Goal: Find specific page/section: Find specific page/section

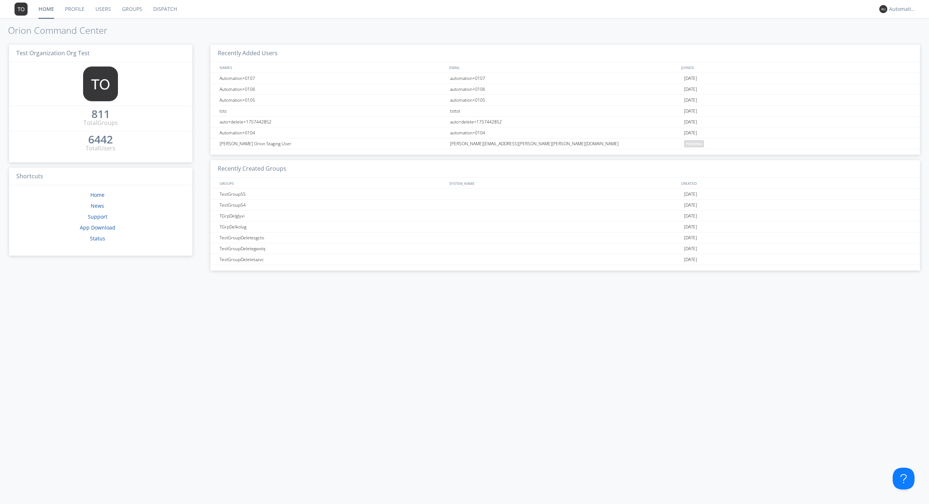
click at [164, 9] on link "Dispatch" at bounding box center [165, 9] width 35 height 18
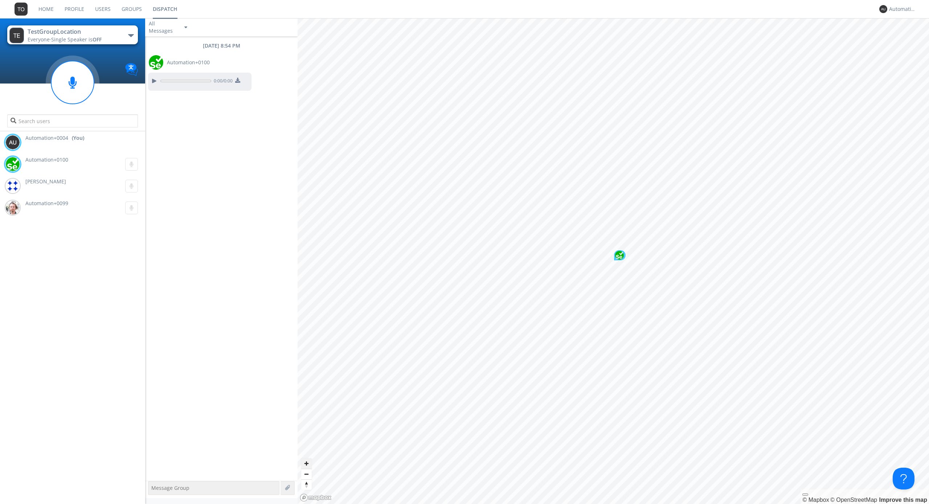
click at [306, 463] on span "Zoom in" at bounding box center [306, 463] width 11 height 11
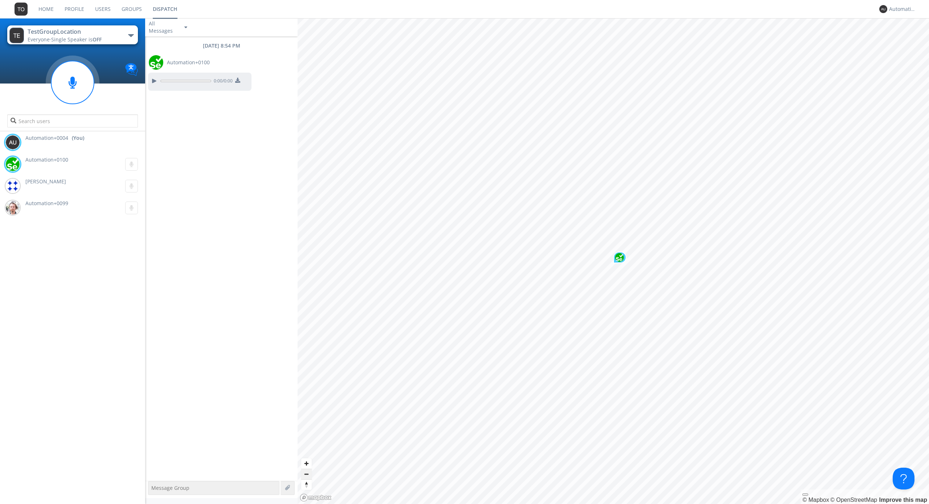
click at [306, 474] on span "Zoom out" at bounding box center [306, 474] width 11 height 10
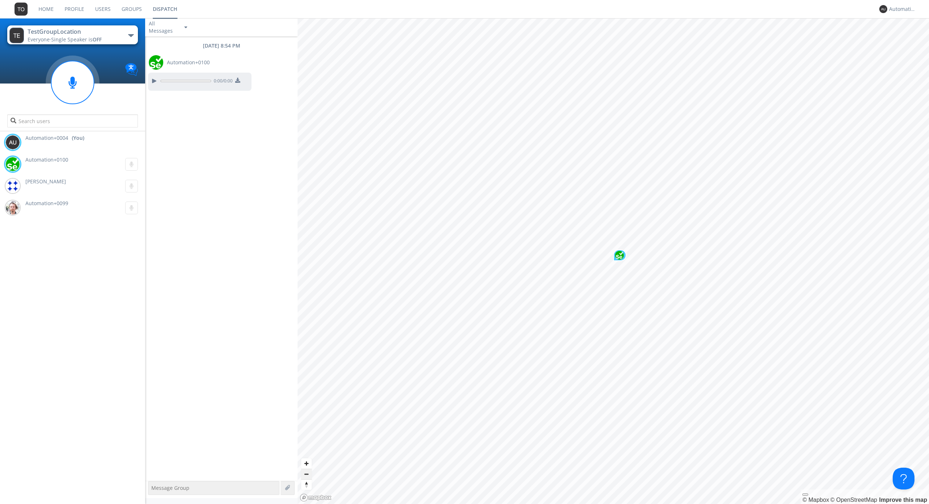
click at [306, 474] on span "Zoom out" at bounding box center [306, 474] width 11 height 10
